Goal: Use online tool/utility: Use online tool/utility

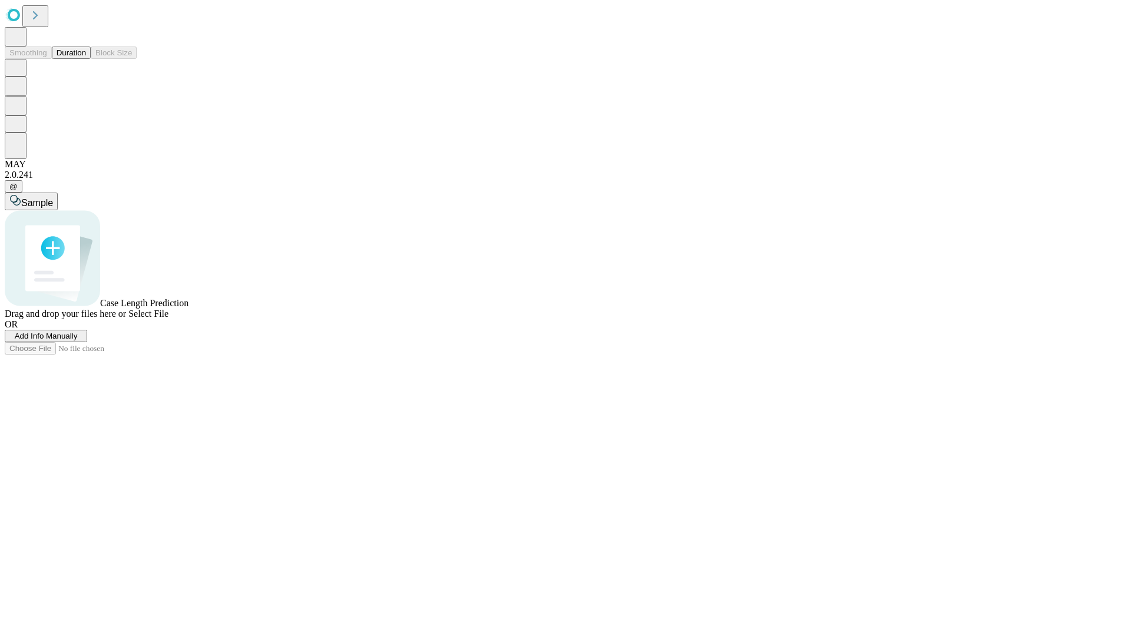
click at [86, 59] on button "Duration" at bounding box center [71, 53] width 39 height 12
click at [168, 319] on span "Select File" at bounding box center [148, 314] width 40 height 10
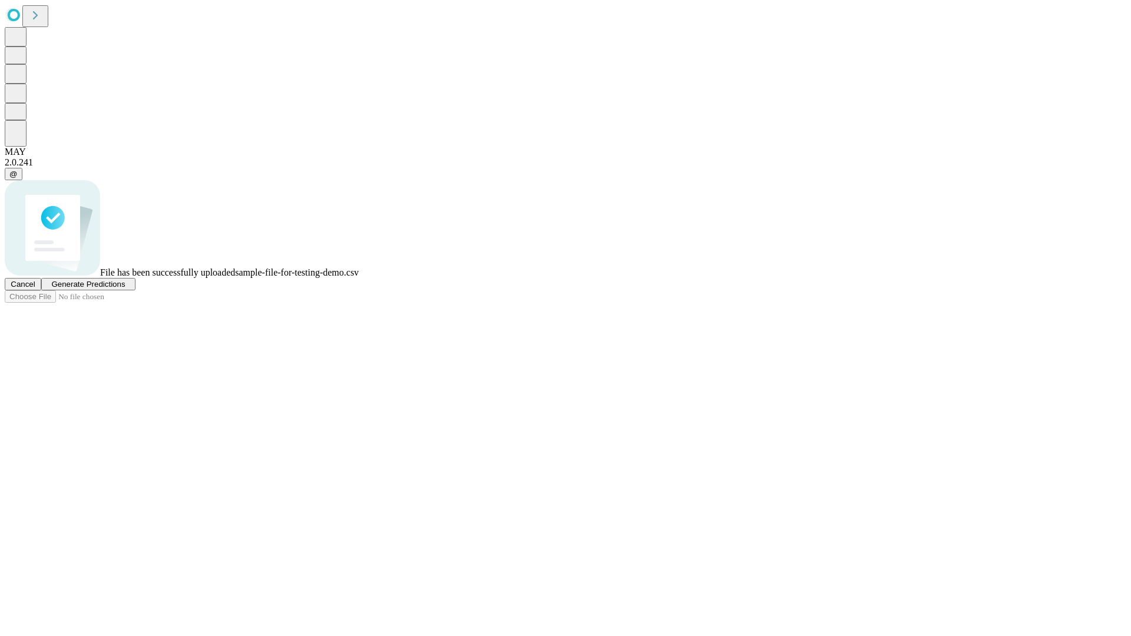
click at [125, 289] on span "Generate Predictions" at bounding box center [88, 284] width 74 height 9
